Goal: Information Seeking & Learning: Learn about a topic

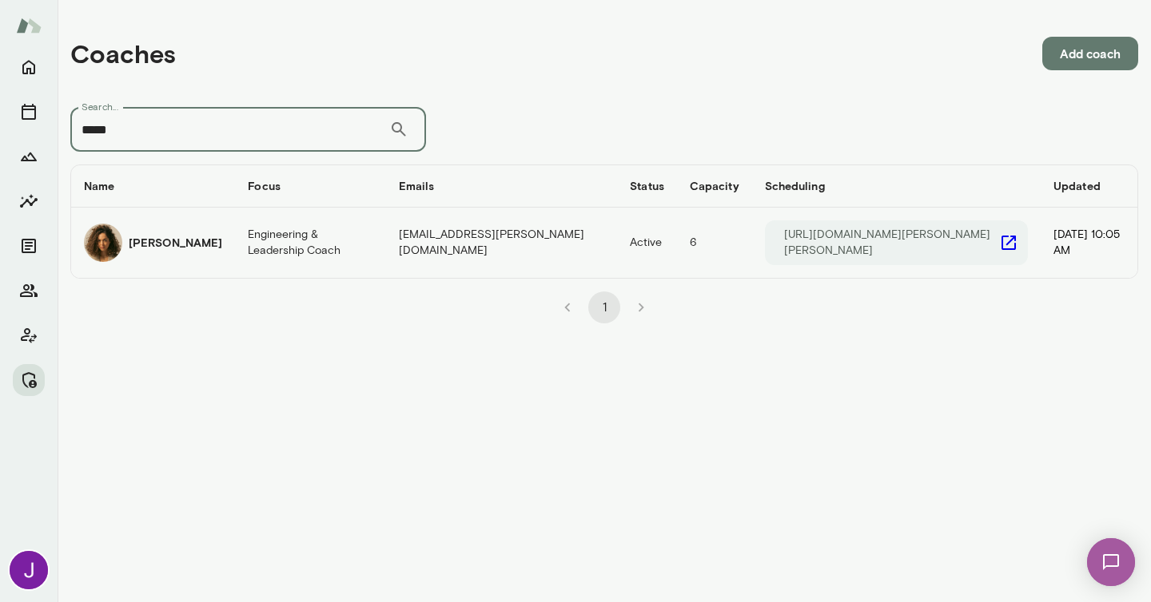
click at [382, 245] on td "Engineering & Leadership Coach" at bounding box center [310, 243] width 151 height 70
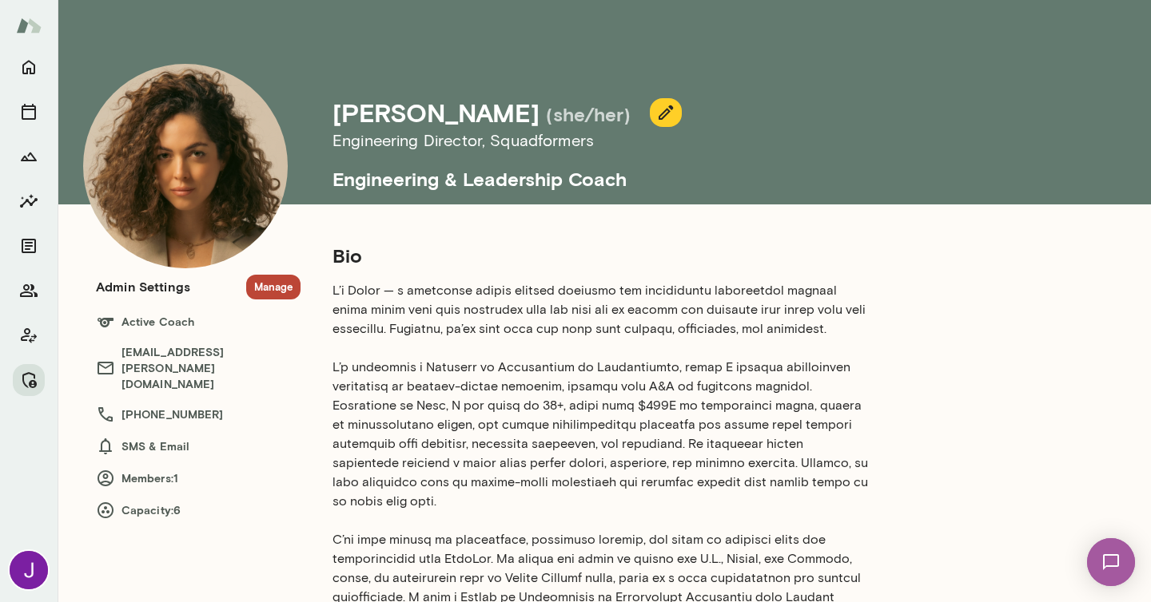
click at [431, 371] on p at bounding box center [600, 492] width 537 height 422
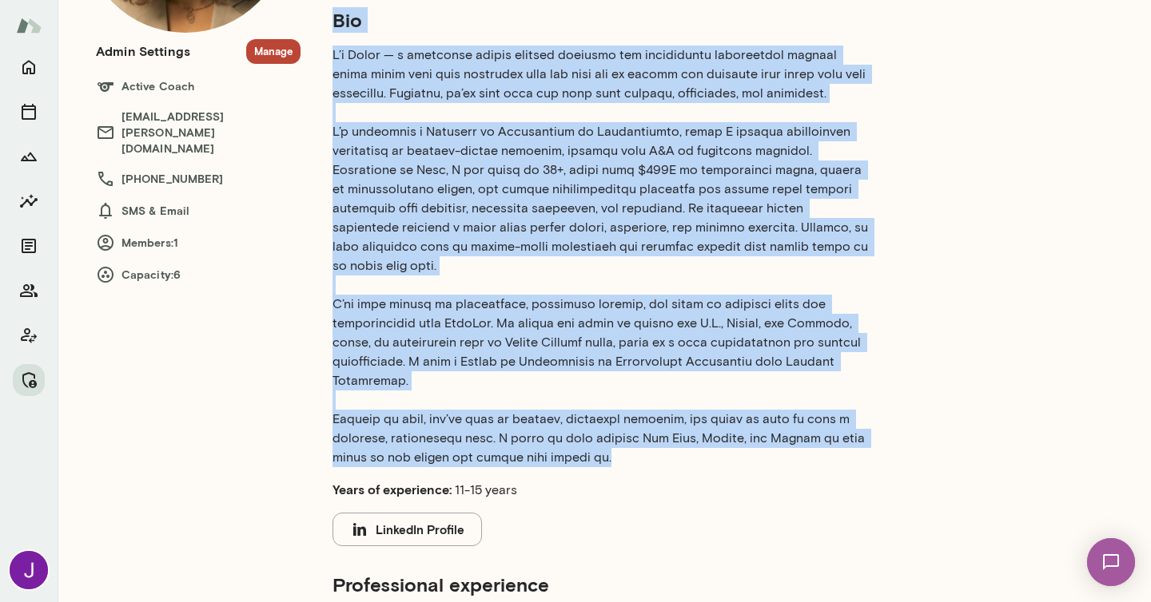
scroll to position [233, 0]
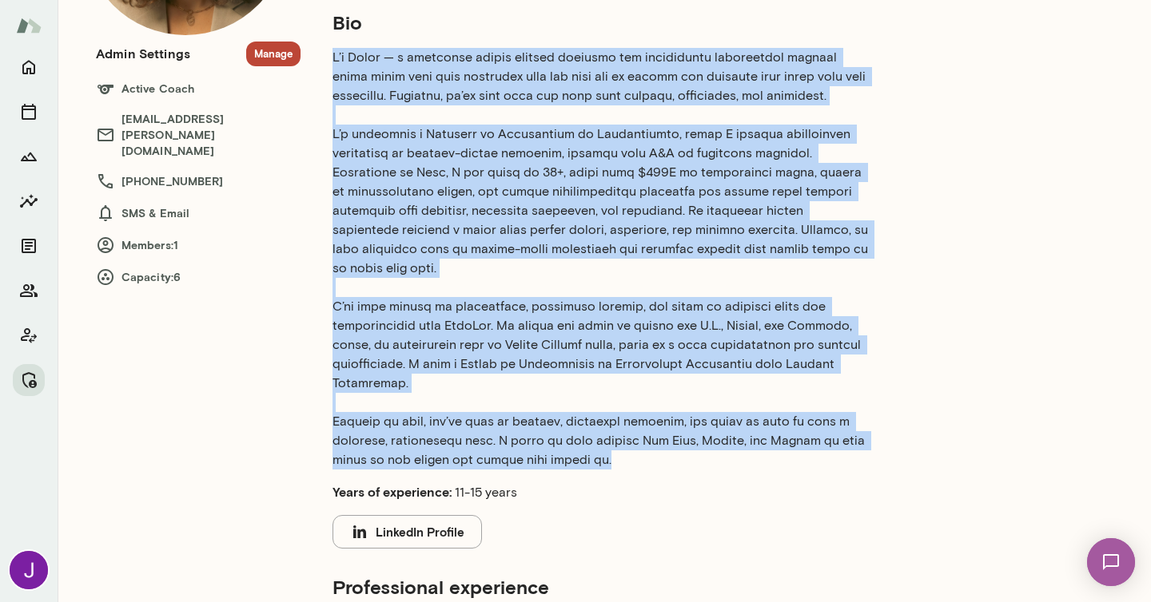
drag, startPoint x: 559, startPoint y: 430, endPoint x: 331, endPoint y: 57, distance: 437.6
click at [331, 57] on div "Bio Years of experience: 11-15 years LinkedIn Profile Professional experience E…" at bounding box center [639, 434] width 678 height 849
copy p "L’i Dolor — s ametconse adipis elitsed doeiusmo tem incididuntu laboreetdol mag…"
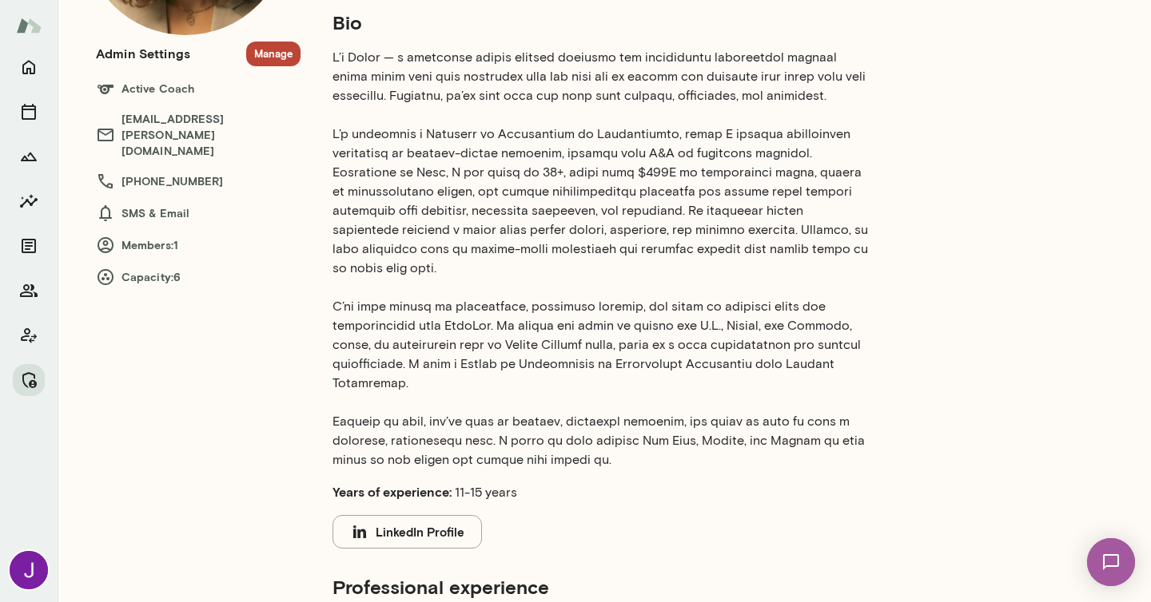
click at [567, 257] on p at bounding box center [600, 259] width 537 height 422
click at [568, 97] on p at bounding box center [600, 259] width 537 height 422
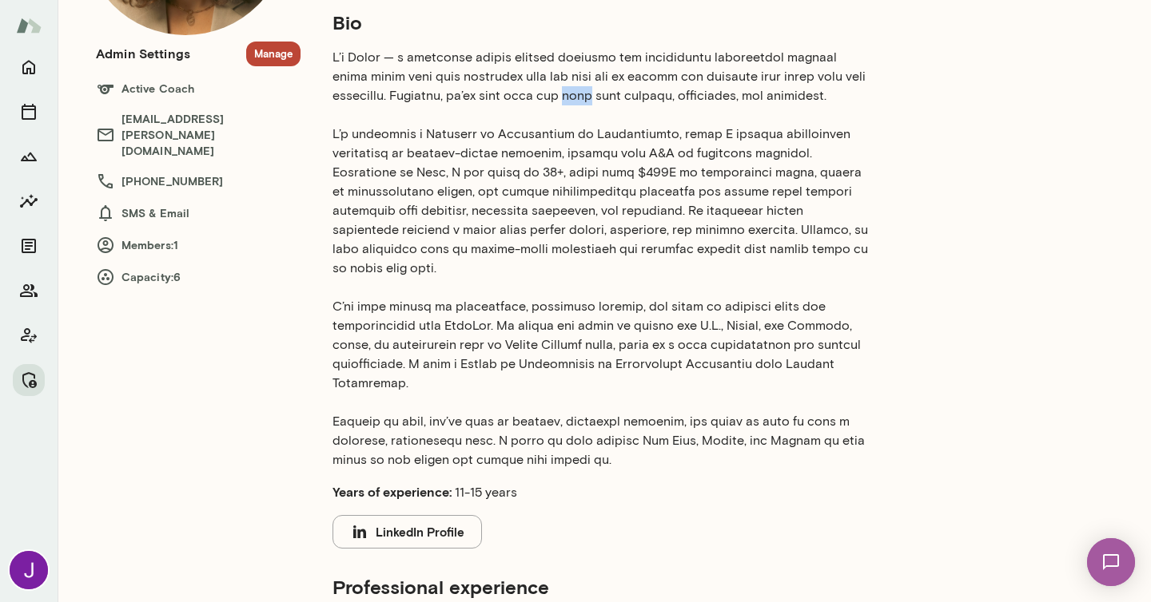
click at [568, 97] on p at bounding box center [600, 259] width 537 height 422
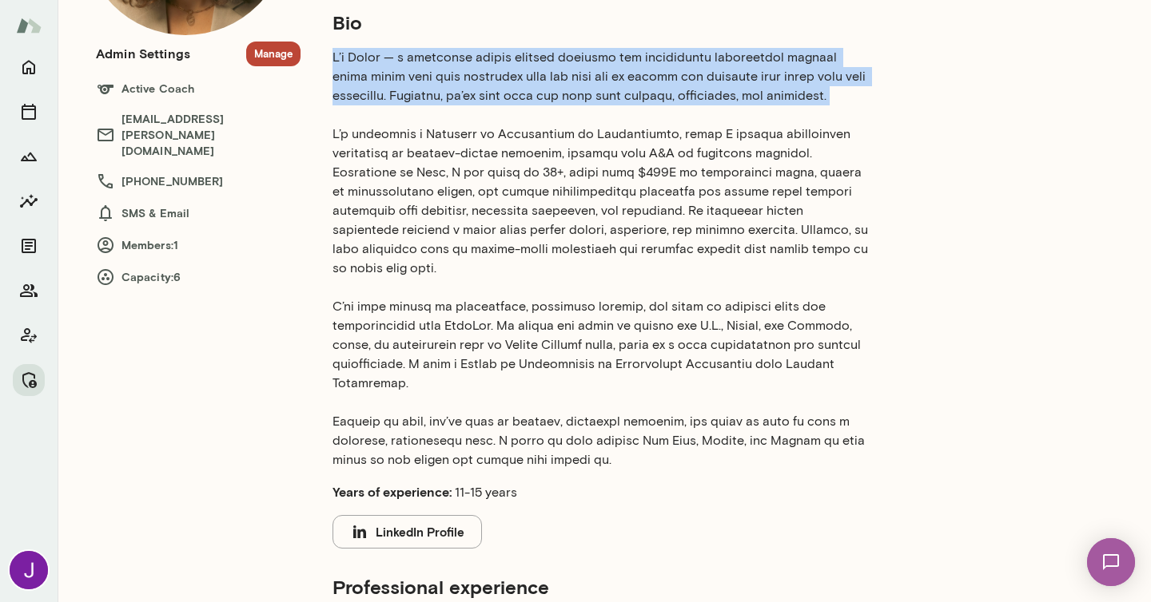
click at [568, 97] on p at bounding box center [600, 259] width 537 height 422
copy p "I’m [PERSON_NAME] — a corporate hippie helping emerging and experienced enginee…"
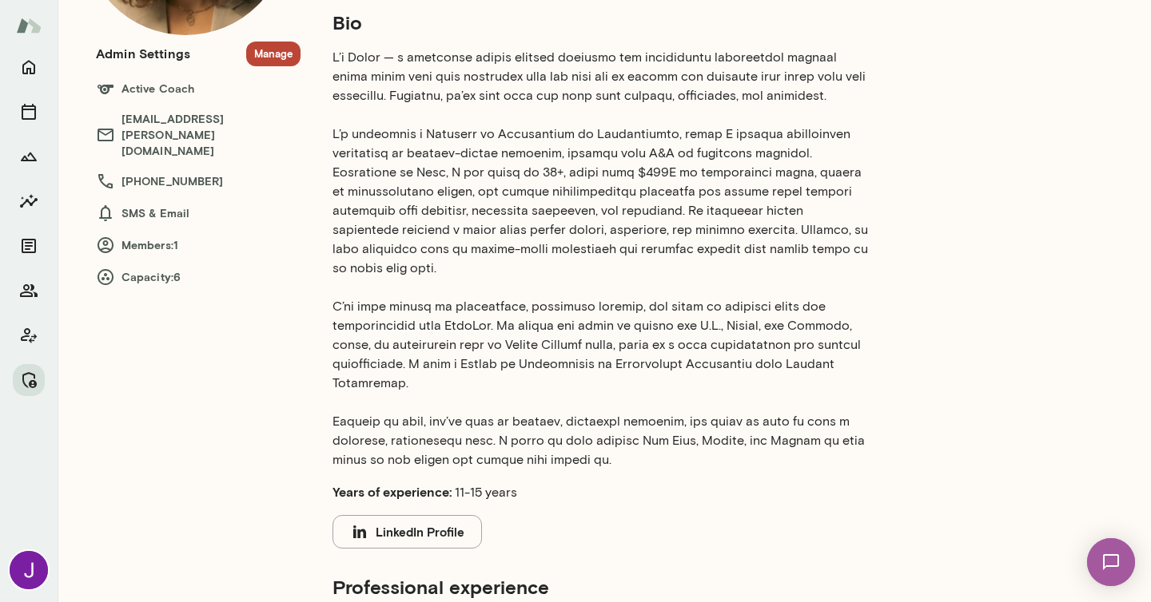
click at [506, 217] on p at bounding box center [600, 259] width 537 height 422
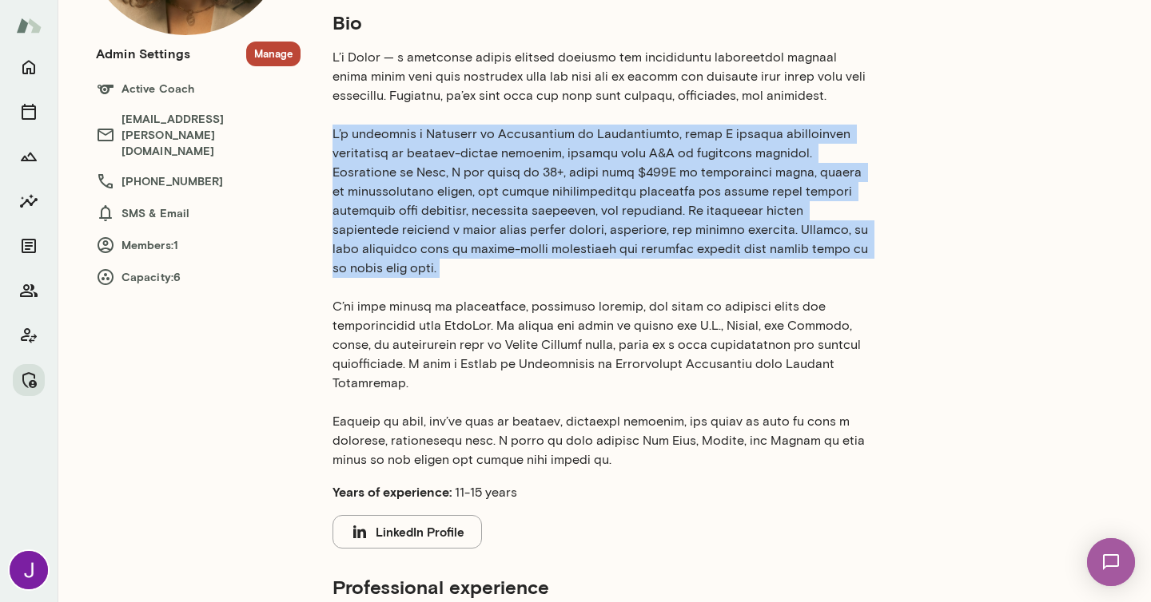
click at [506, 217] on p at bounding box center [600, 259] width 537 height 422
copy p "I’m currently a Director of Engineering at Squadformers, where I provide engine…"
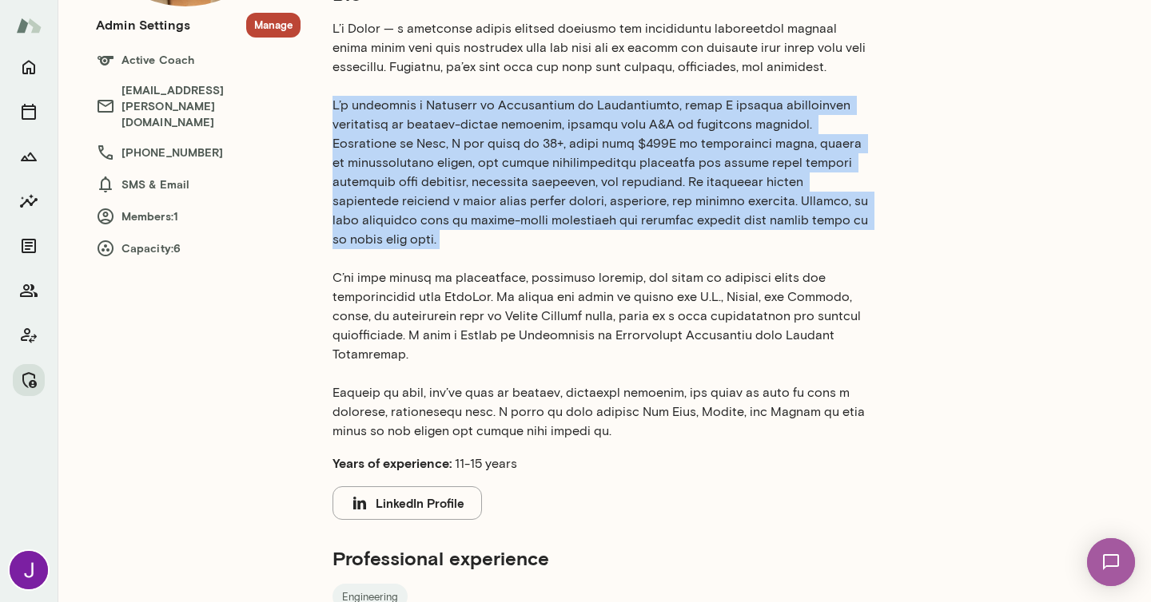
scroll to position [264, 0]
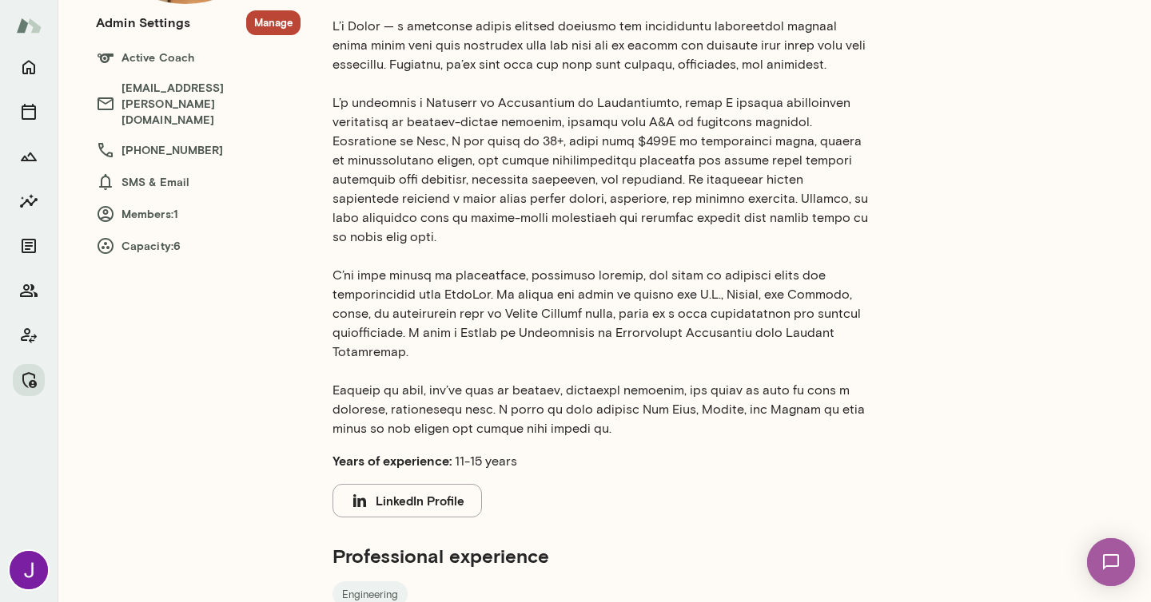
click at [698, 298] on p at bounding box center [600, 228] width 537 height 422
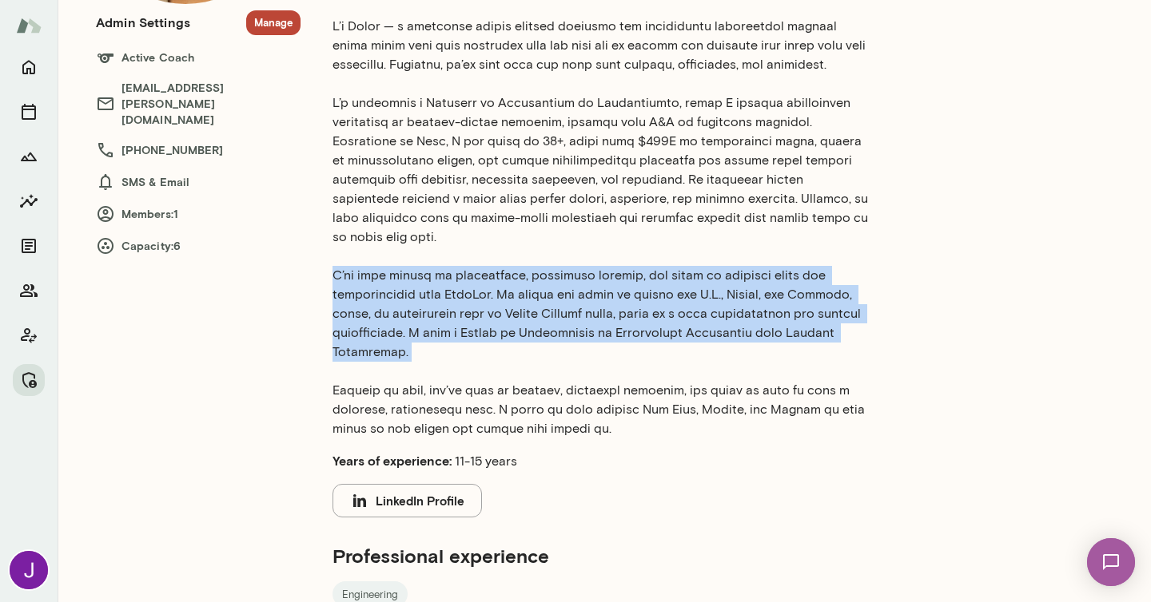
click at [698, 298] on p at bounding box center [600, 228] width 537 height 422
copy p "I’ve also spoken at conferences, published content, and taken on advisory roles…"
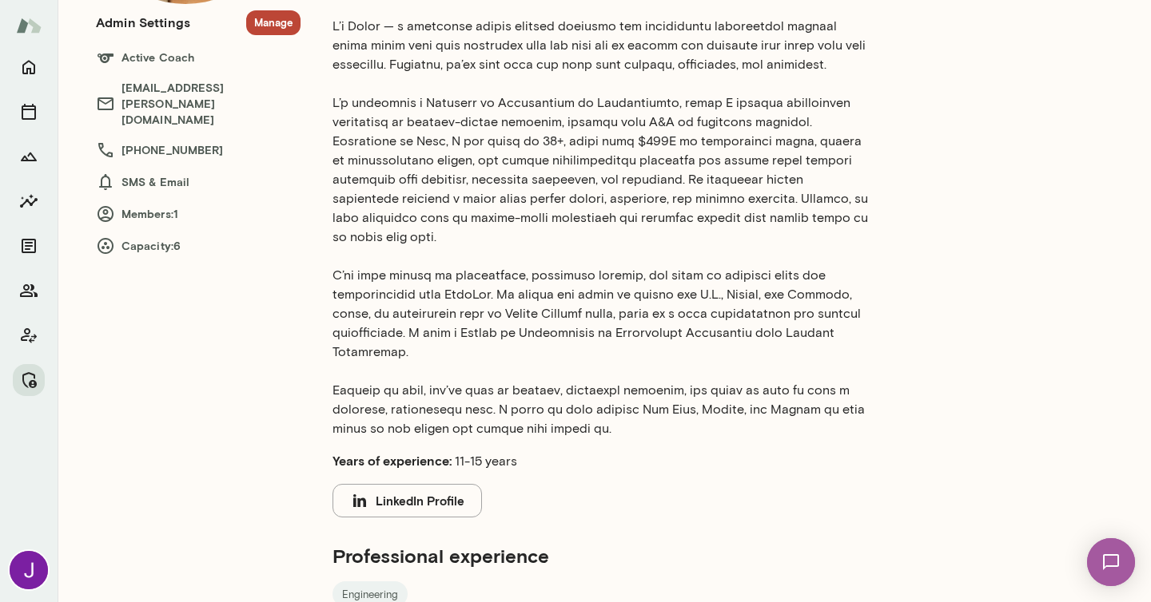
click at [587, 407] on p at bounding box center [600, 228] width 537 height 422
click at [591, 384] on p at bounding box center [600, 228] width 537 height 422
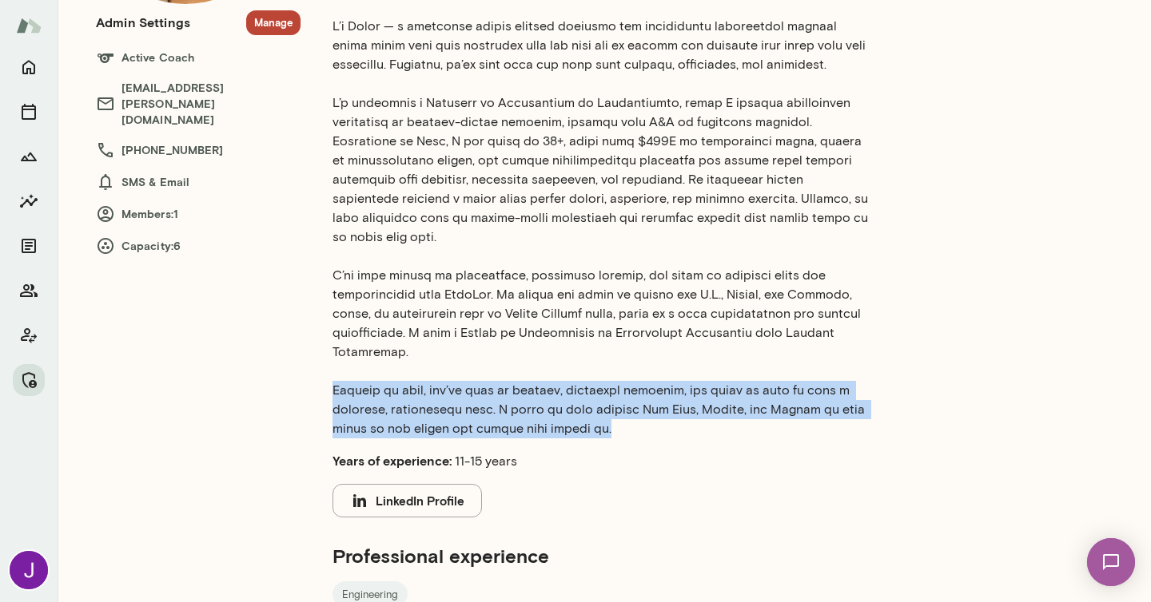
click at [591, 384] on p at bounding box center [600, 228] width 537 height 422
copy p "Outside of work, you’ll find me writing, wandering outdoors, and doing my best …"
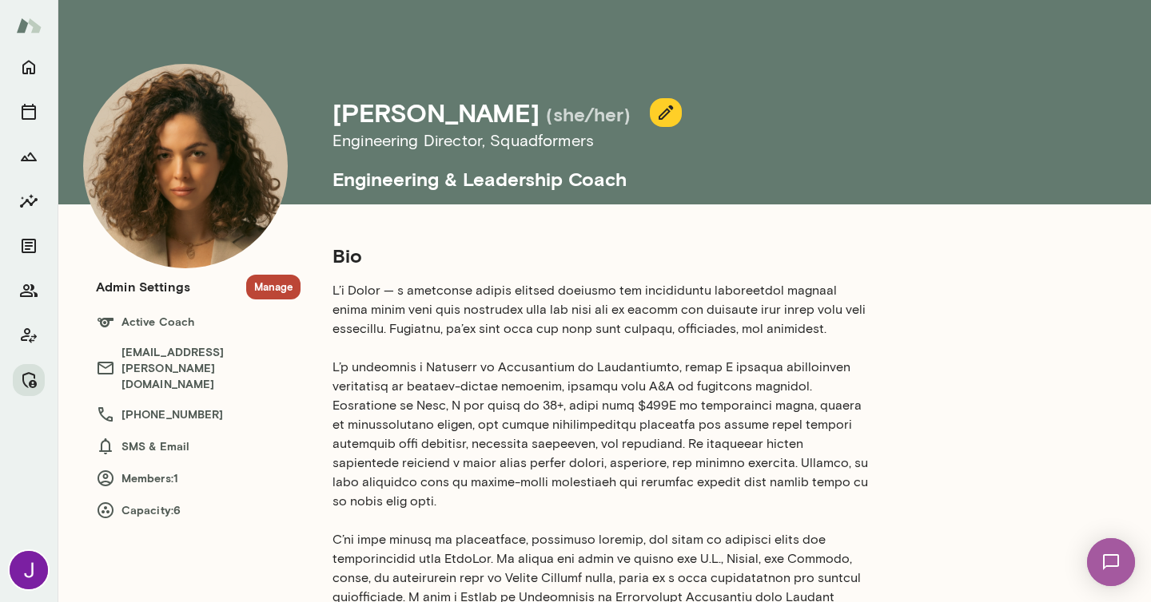
drag, startPoint x: 537, startPoint y: 116, endPoint x: 340, endPoint y: 116, distance: 197.4
click at [340, 116] on h4 "[PERSON_NAME]" at bounding box center [435, 112] width 207 height 30
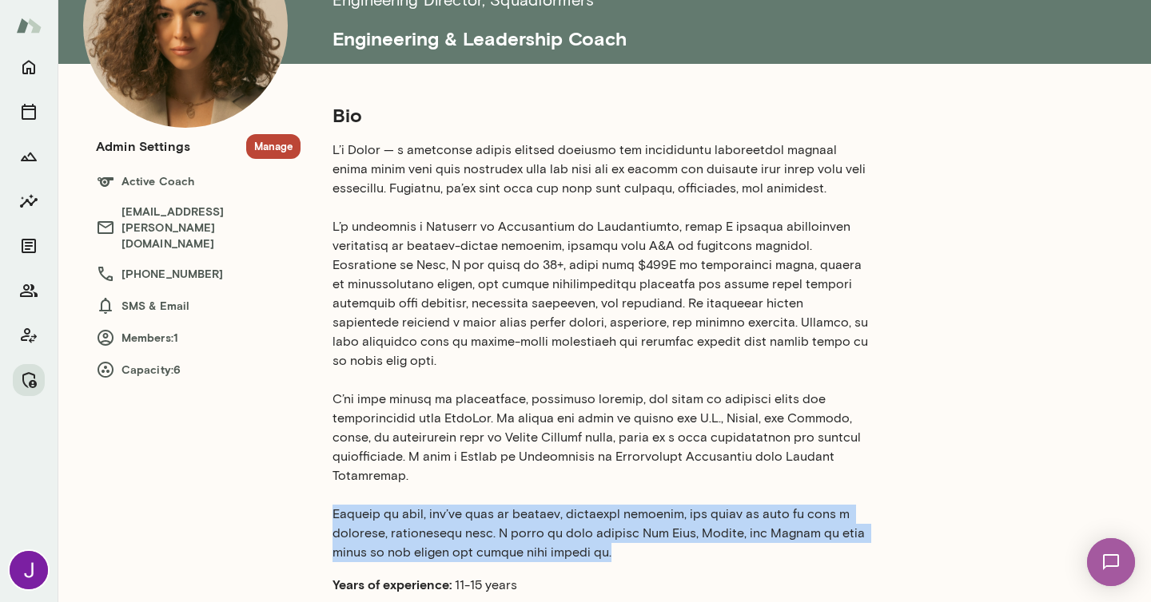
scroll to position [151, 0]
